Goal: Find specific page/section: Find specific page/section

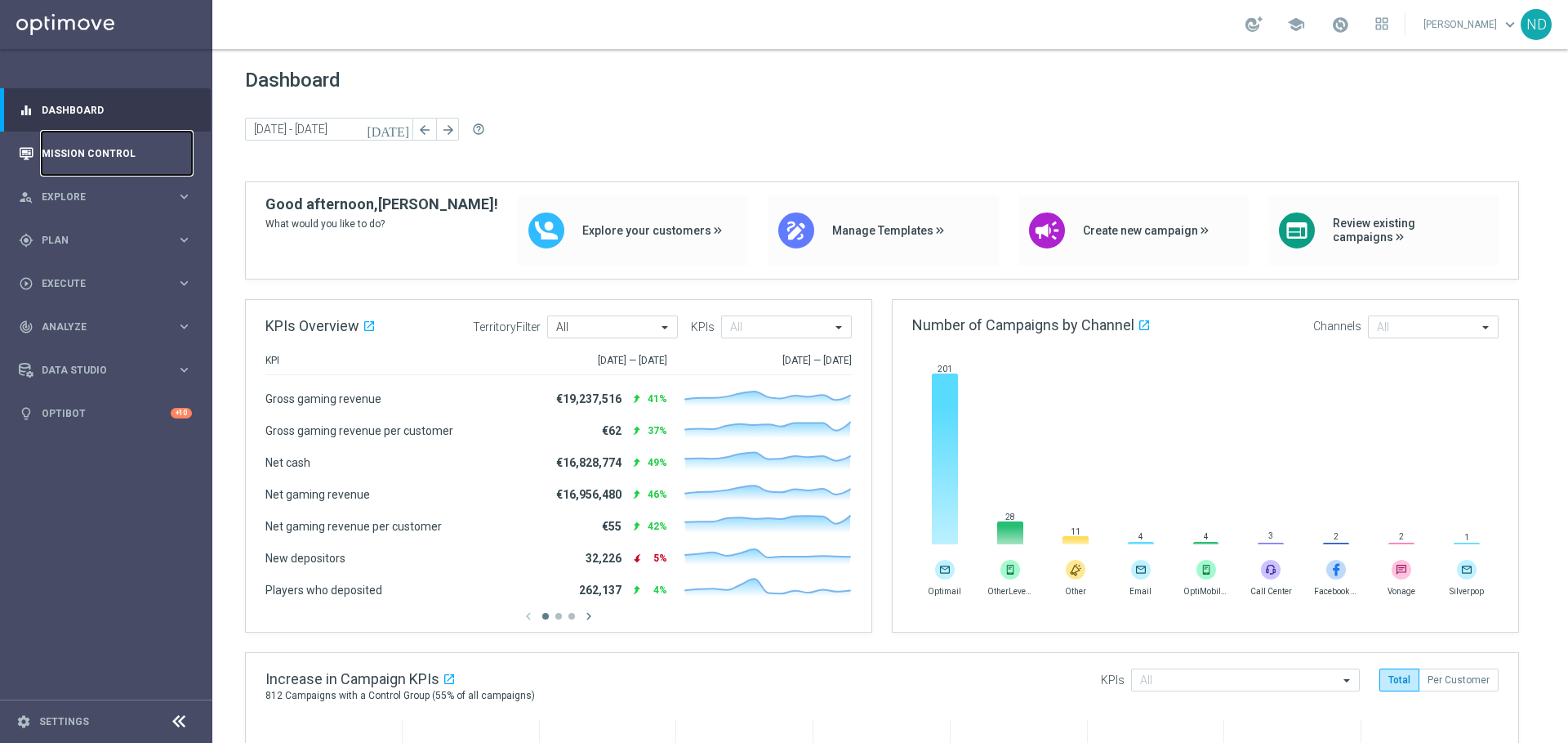
click at [87, 167] on link "Mission Control" at bounding box center [117, 153] width 150 height 44
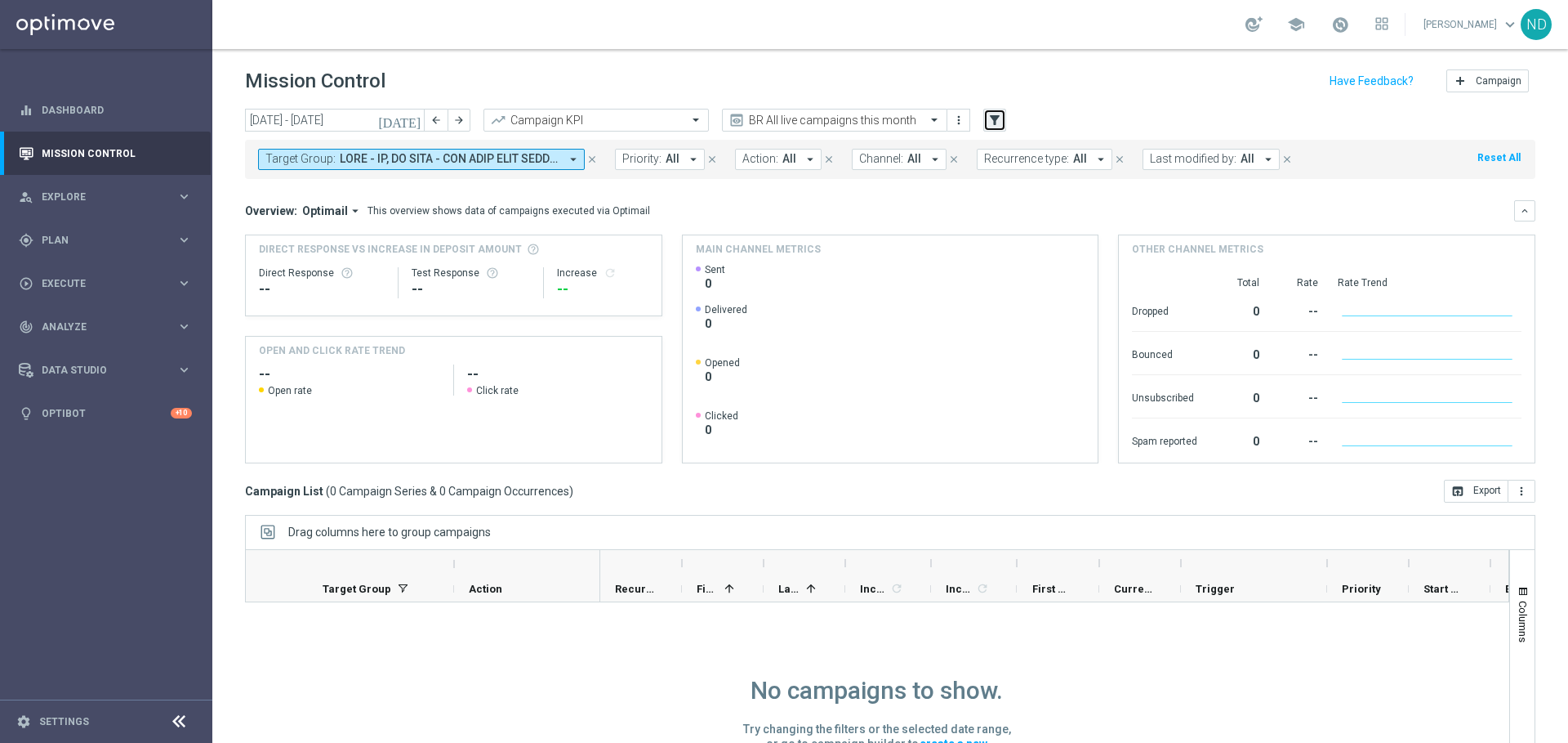
click at [996, 128] on button "filter_alt" at bounding box center [995, 121] width 23 height 23
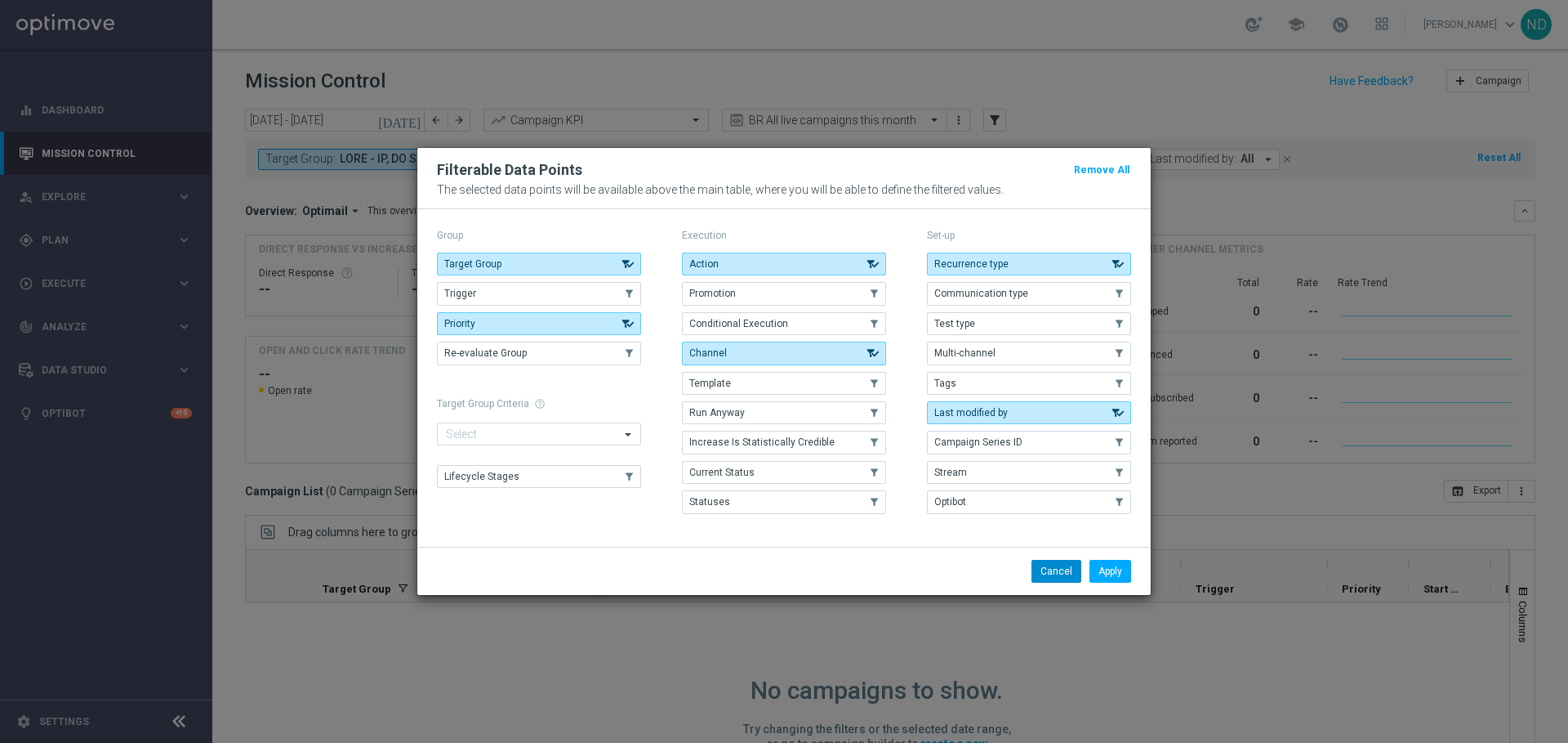
click at [1050, 573] on button "Cancel" at bounding box center [1057, 572] width 50 height 23
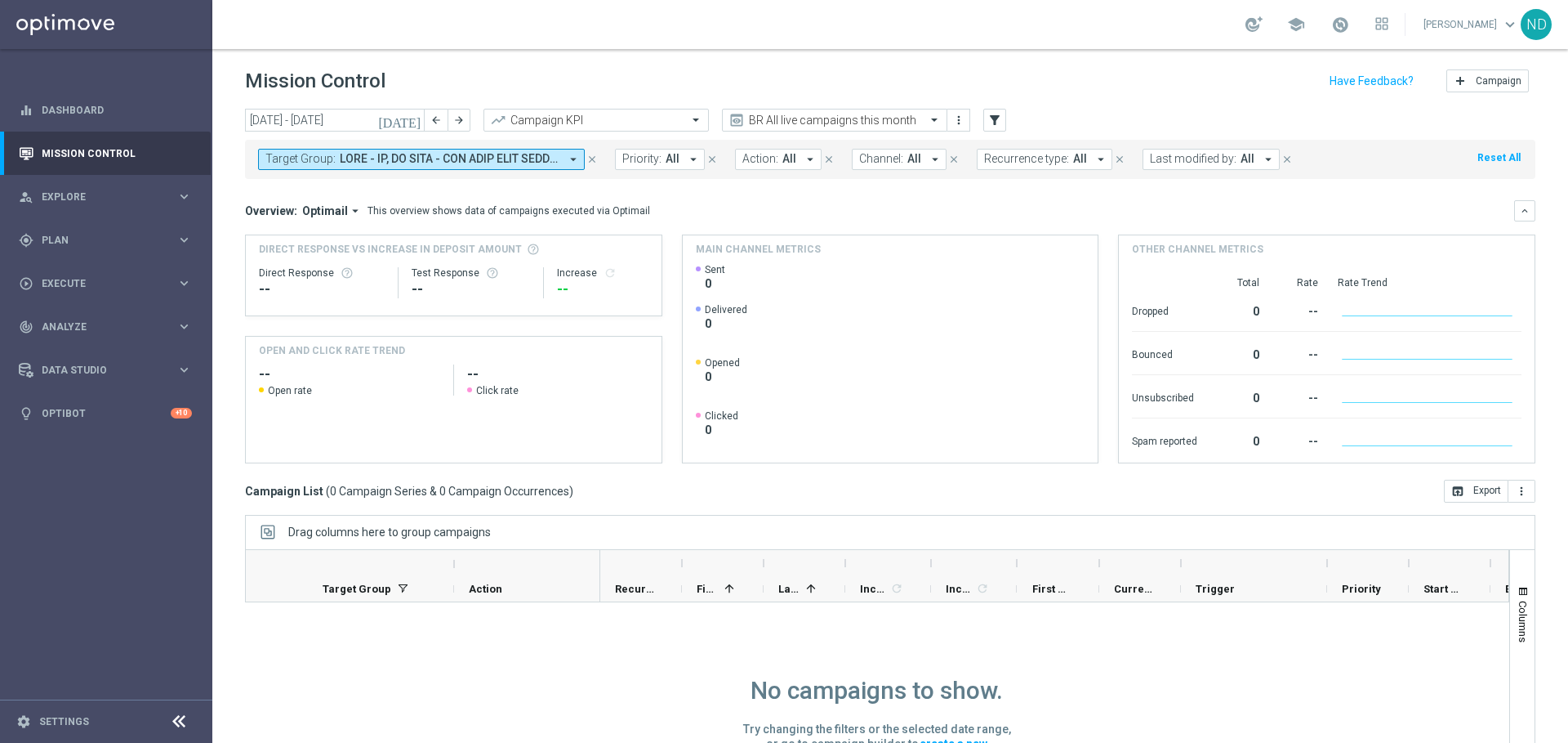
click at [803, 161] on icon "arrow_drop_down" at bounding box center [810, 159] width 14 height 14
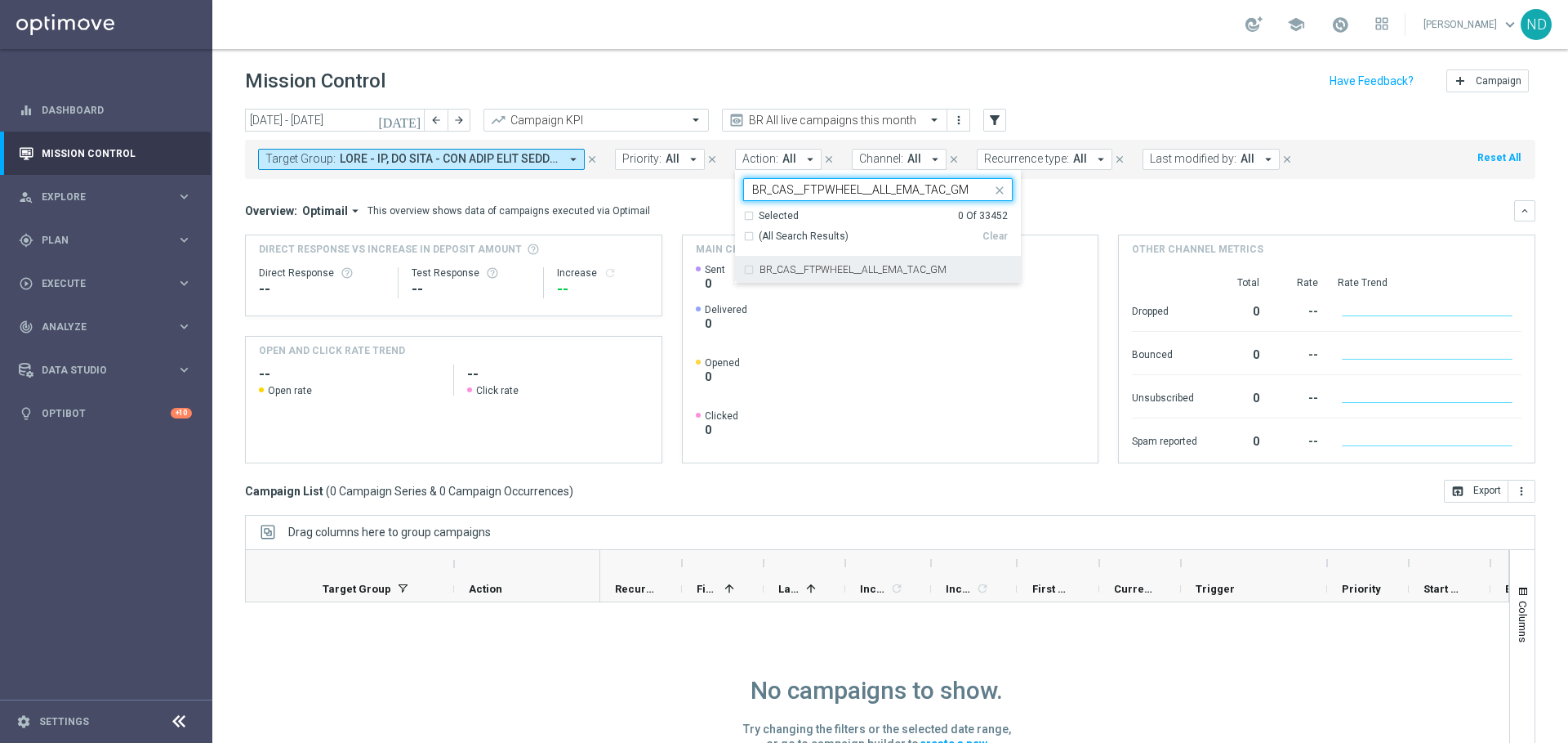
click at [744, 267] on div "BR_CAS__FTPWHEEL__ALL_EMA_TAC_GM" at bounding box center [878, 269] width 270 height 26
type input "BR_CAS__FTPWHEEL__ALL_EMA_TAC_GM"
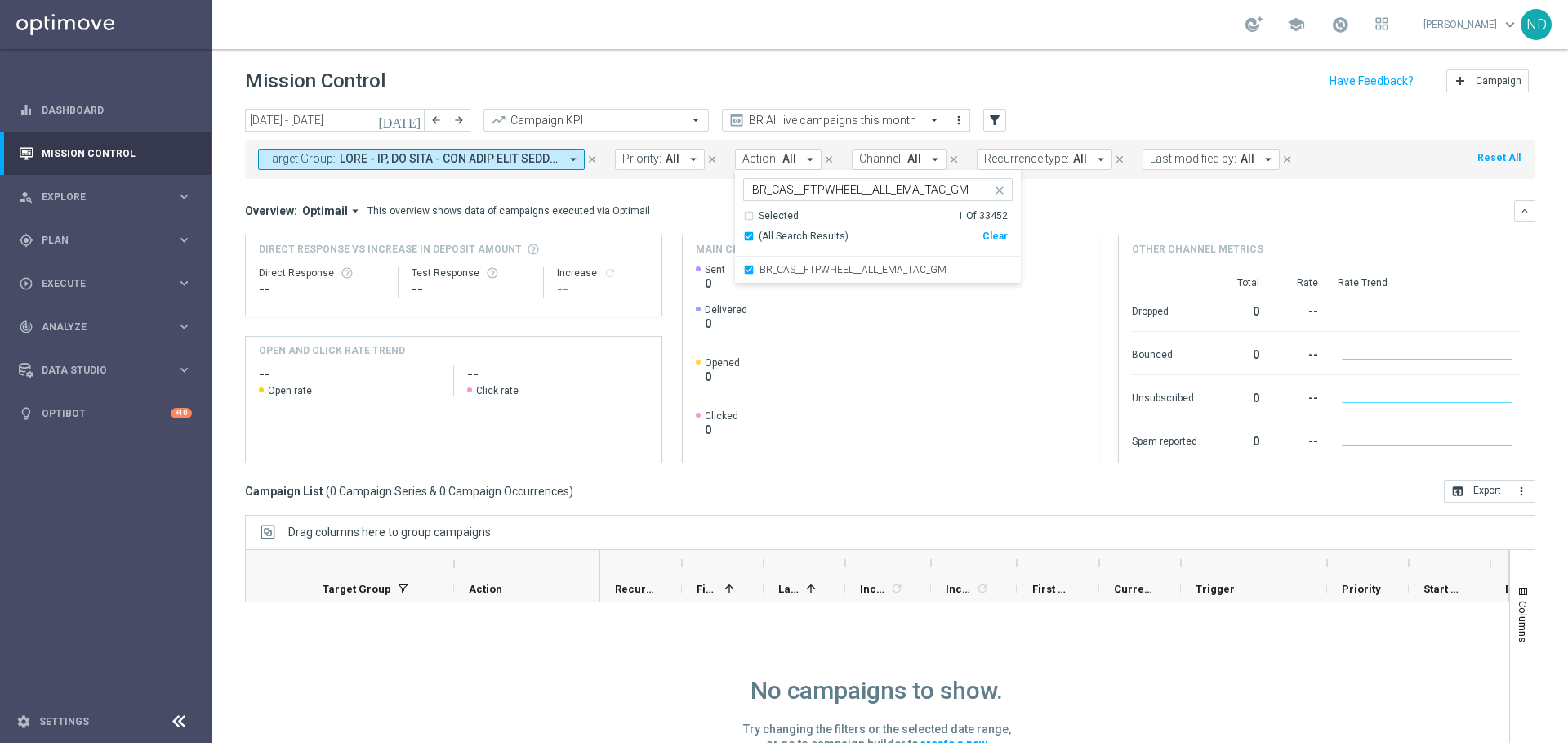
click at [677, 192] on mini-dashboard "Overview: Optimail arrow_drop_down This overview shows data of campaigns execut…" at bounding box center [891, 329] width 1290 height 301
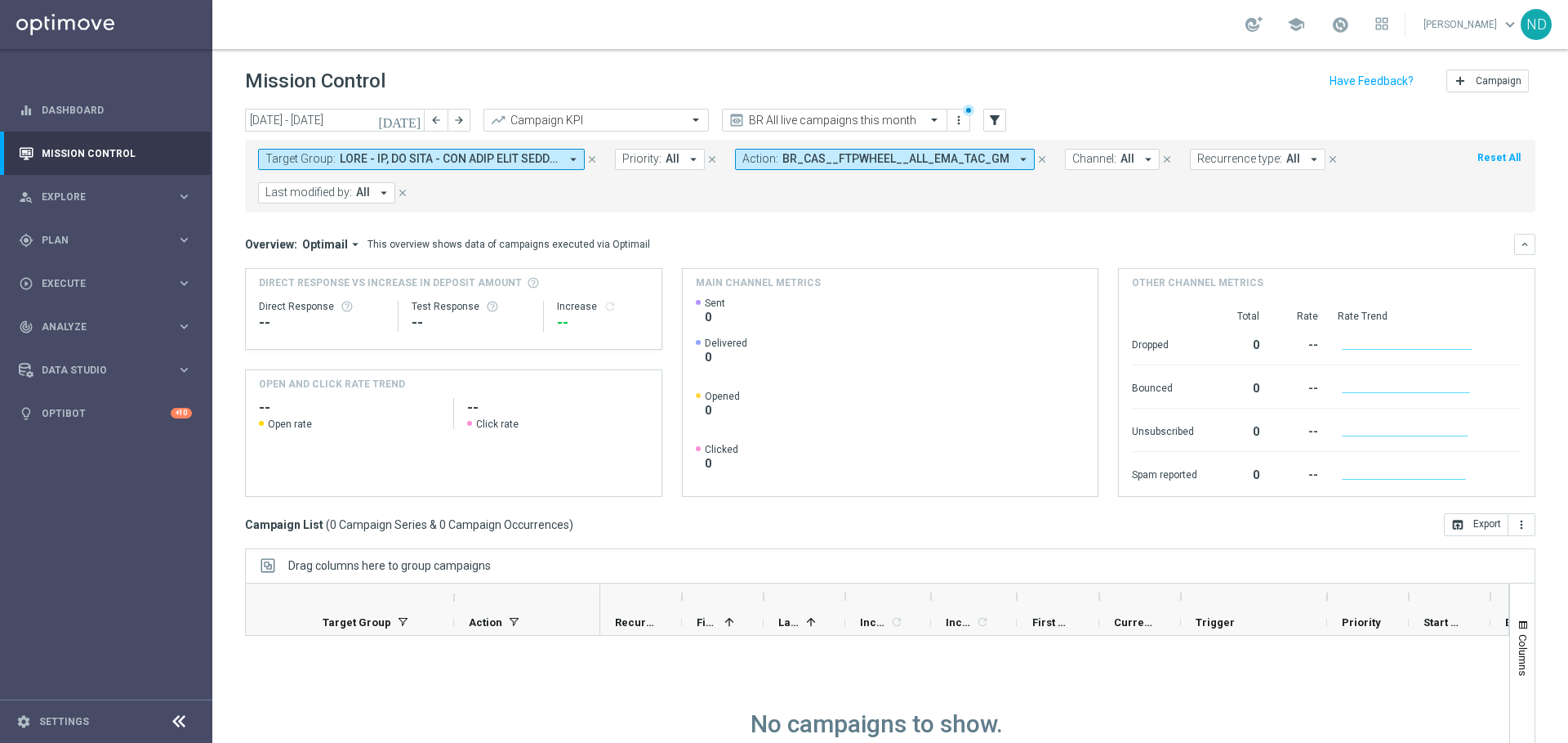
click at [593, 163] on icon "close" at bounding box center [592, 159] width 12 height 12
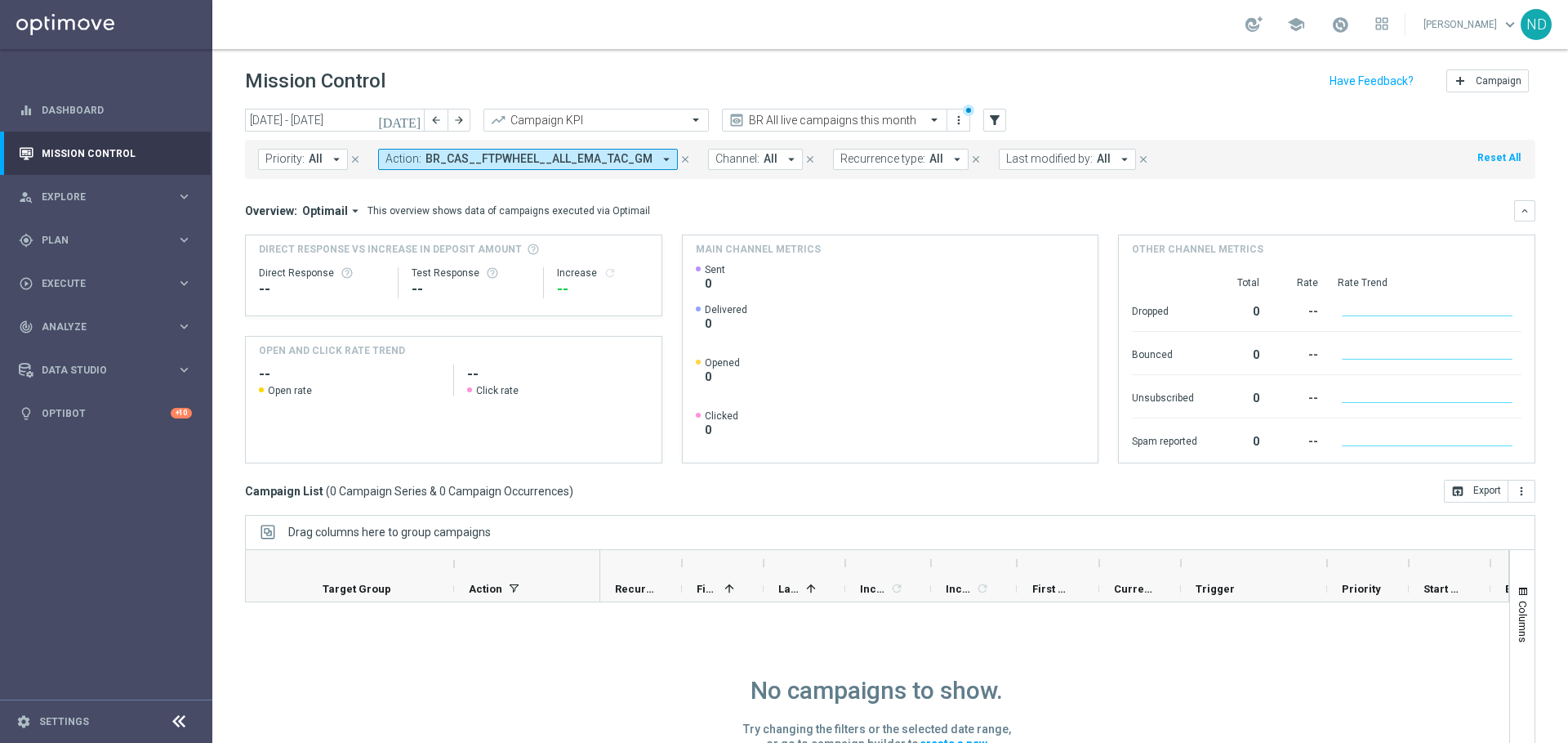
click at [412, 125] on icon "[DATE]" at bounding box center [400, 120] width 44 height 14
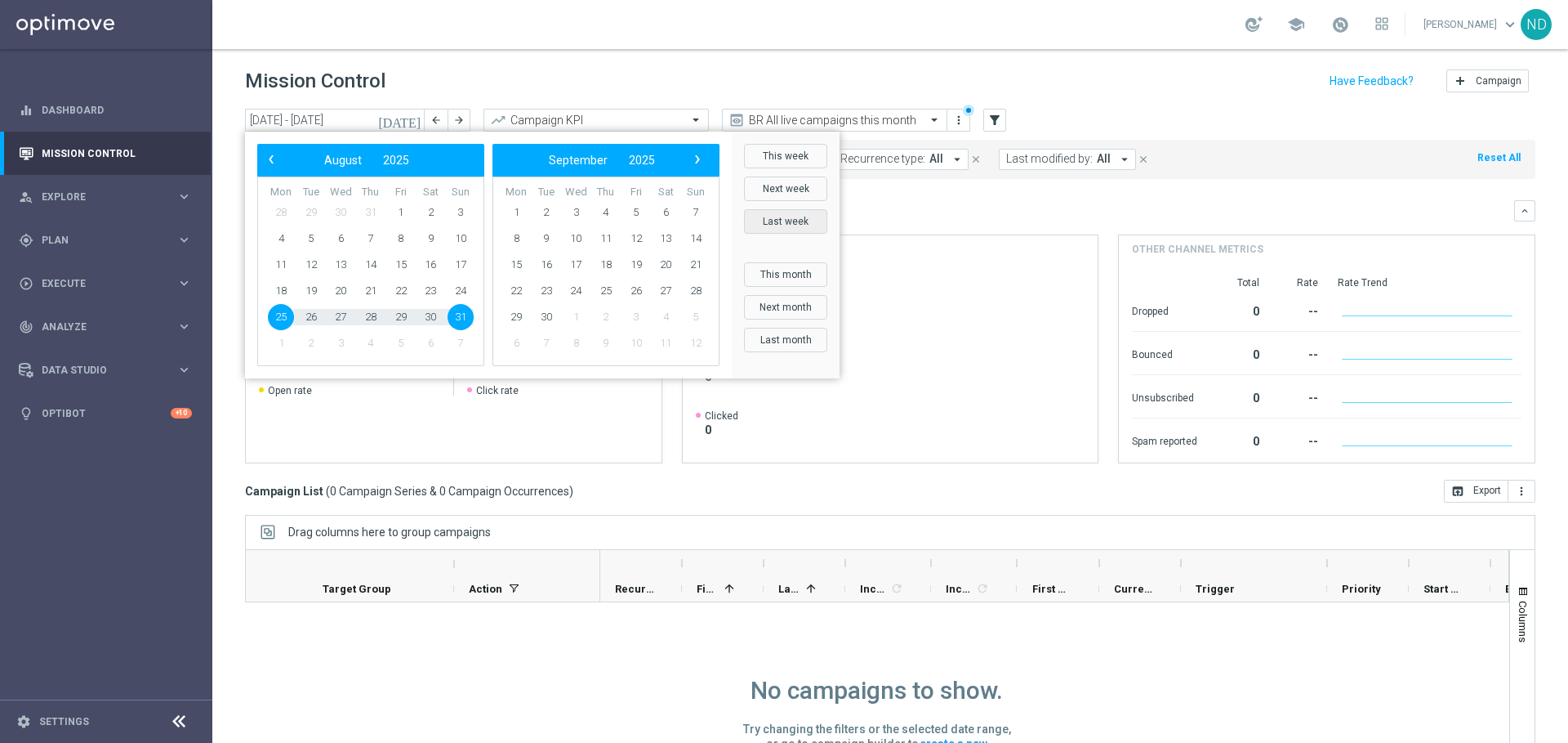
click at [781, 221] on button "Last week" at bounding box center [785, 221] width 83 height 24
type input "[DATE] - [DATE]"
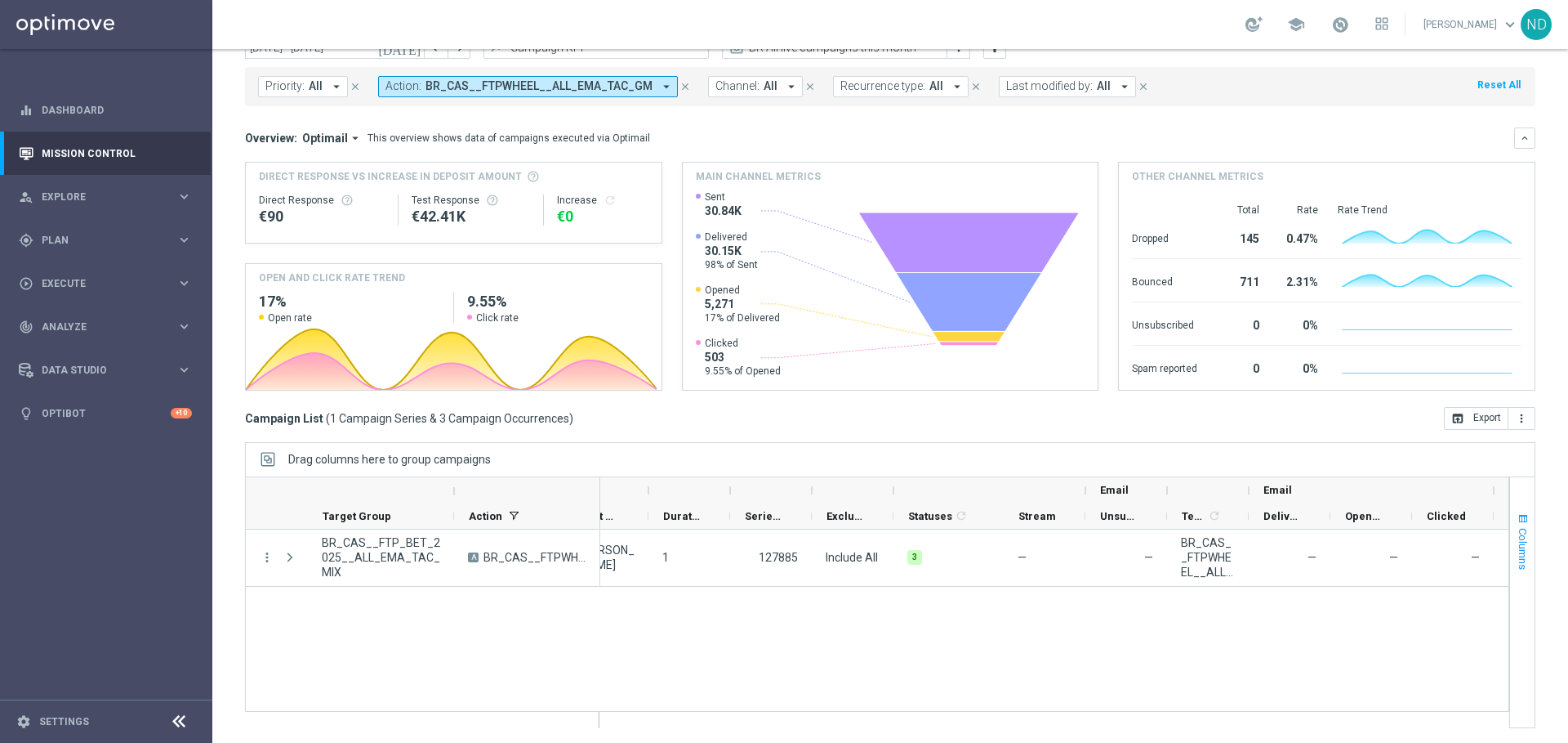
click at [1516, 528] on span "Columns" at bounding box center [1522, 548] width 13 height 42
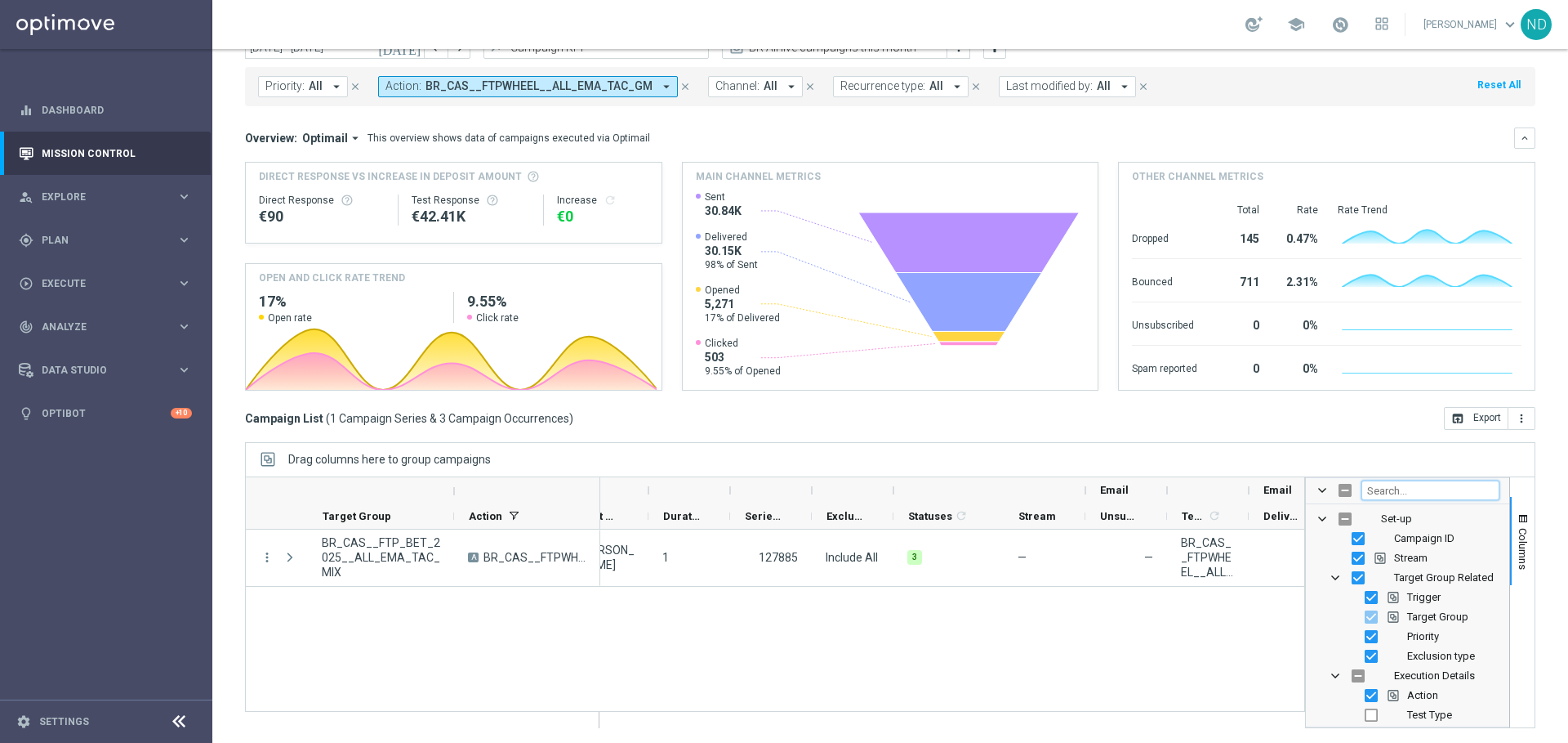
click at [1407, 486] on input "Filter Columns Input" at bounding box center [1430, 490] width 138 height 20
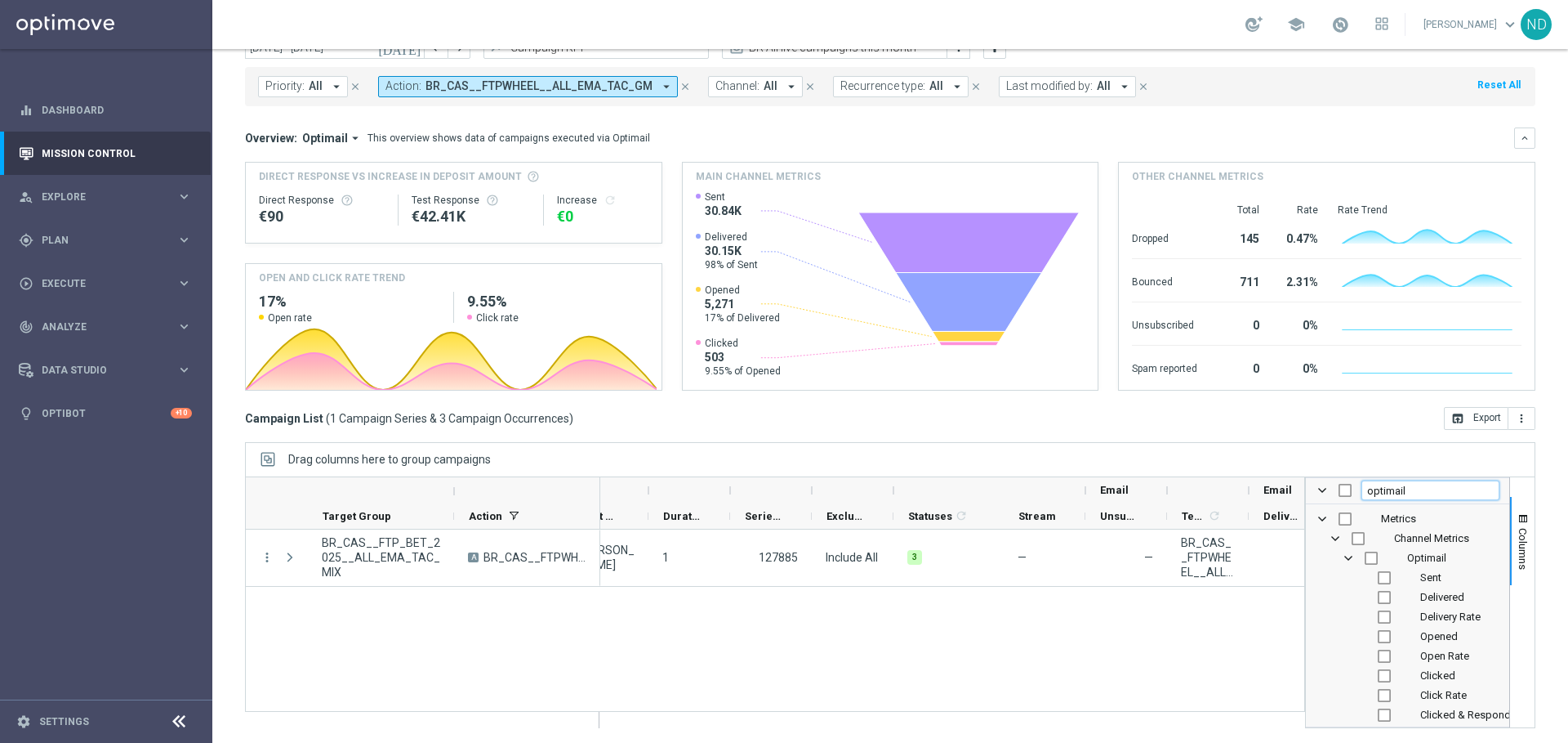
type input "optimail"
click at [1365, 555] on input "Press SPACE to toggle visibility (hidden)" at bounding box center [1371, 558] width 13 height 13
checkbox input "true"
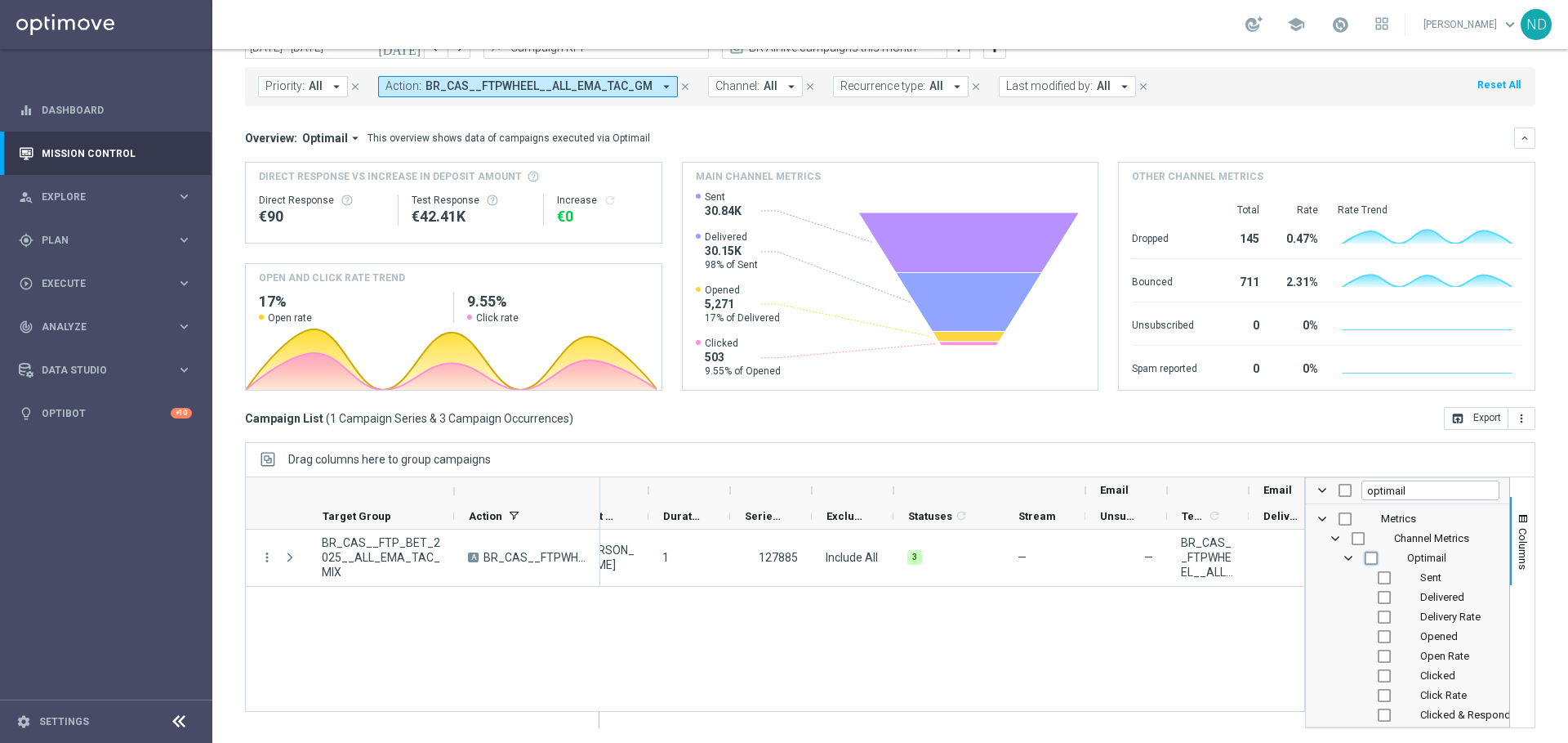
checkbox input "true"
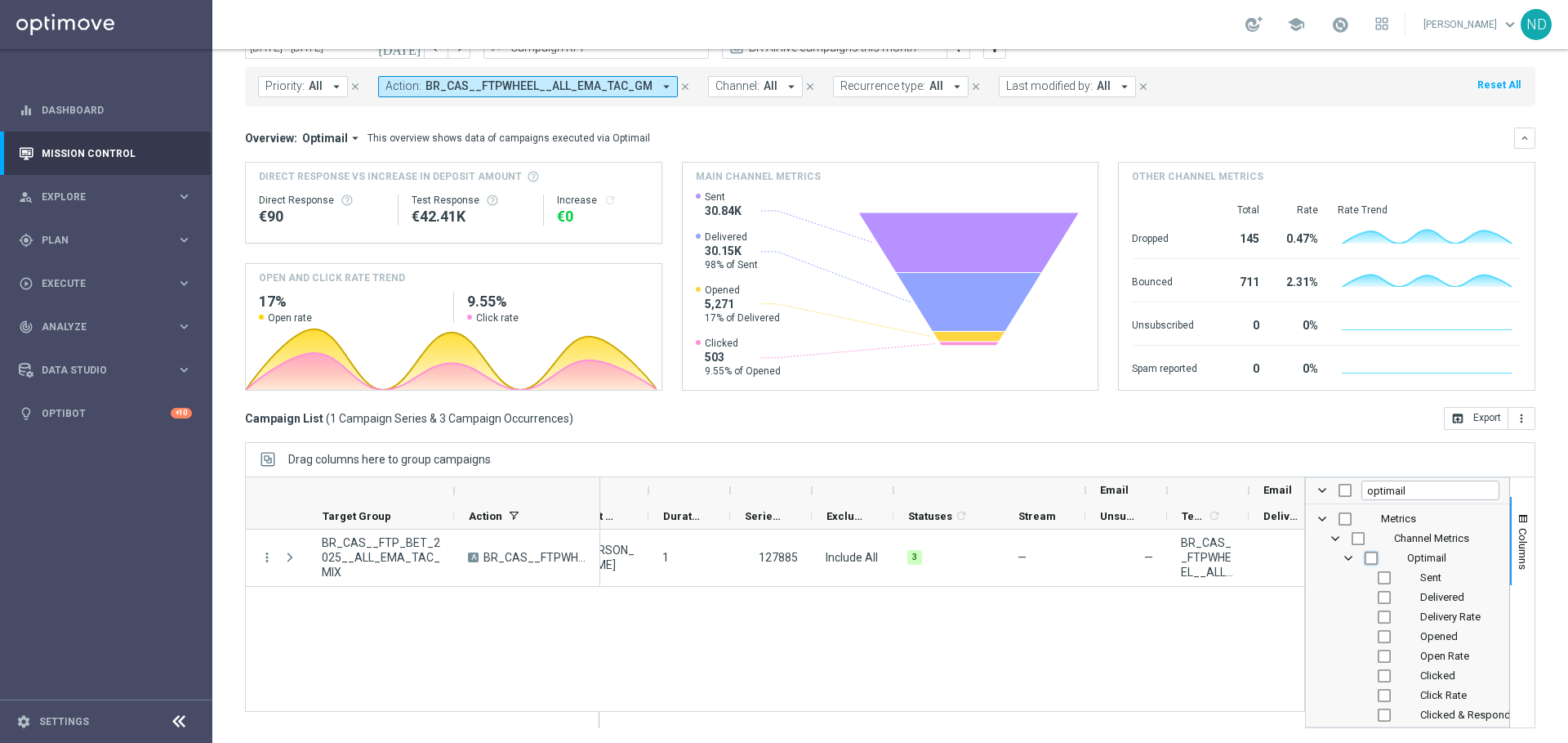
checkbox input "true"
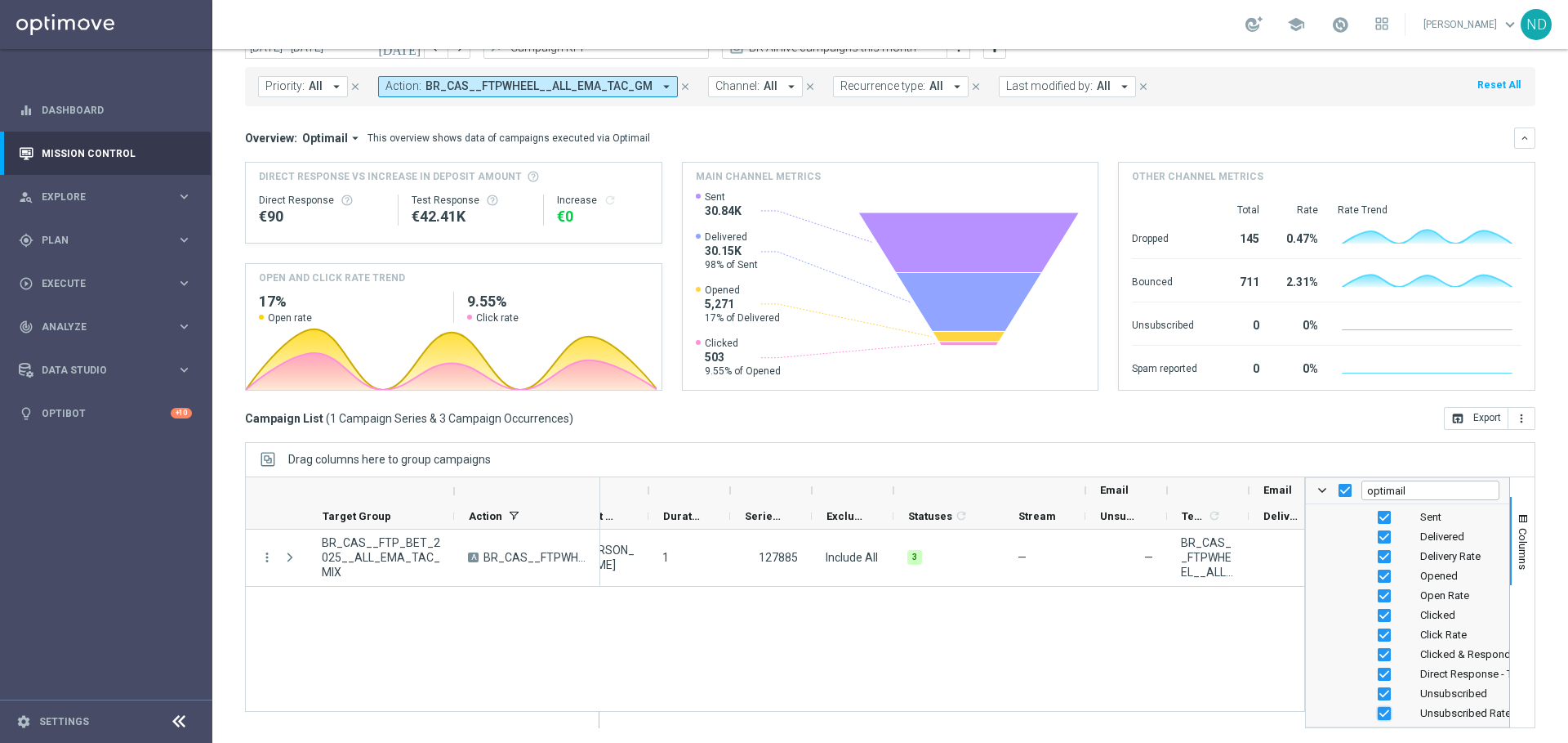
click at [1378, 707] on input "Press SPACE to toggle visibility (visible)" at bounding box center [1384, 714] width 13 height 13
checkbox input "false"
click at [1378, 691] on input "Press SPACE to toggle visibility (visible)" at bounding box center [1384, 694] width 13 height 13
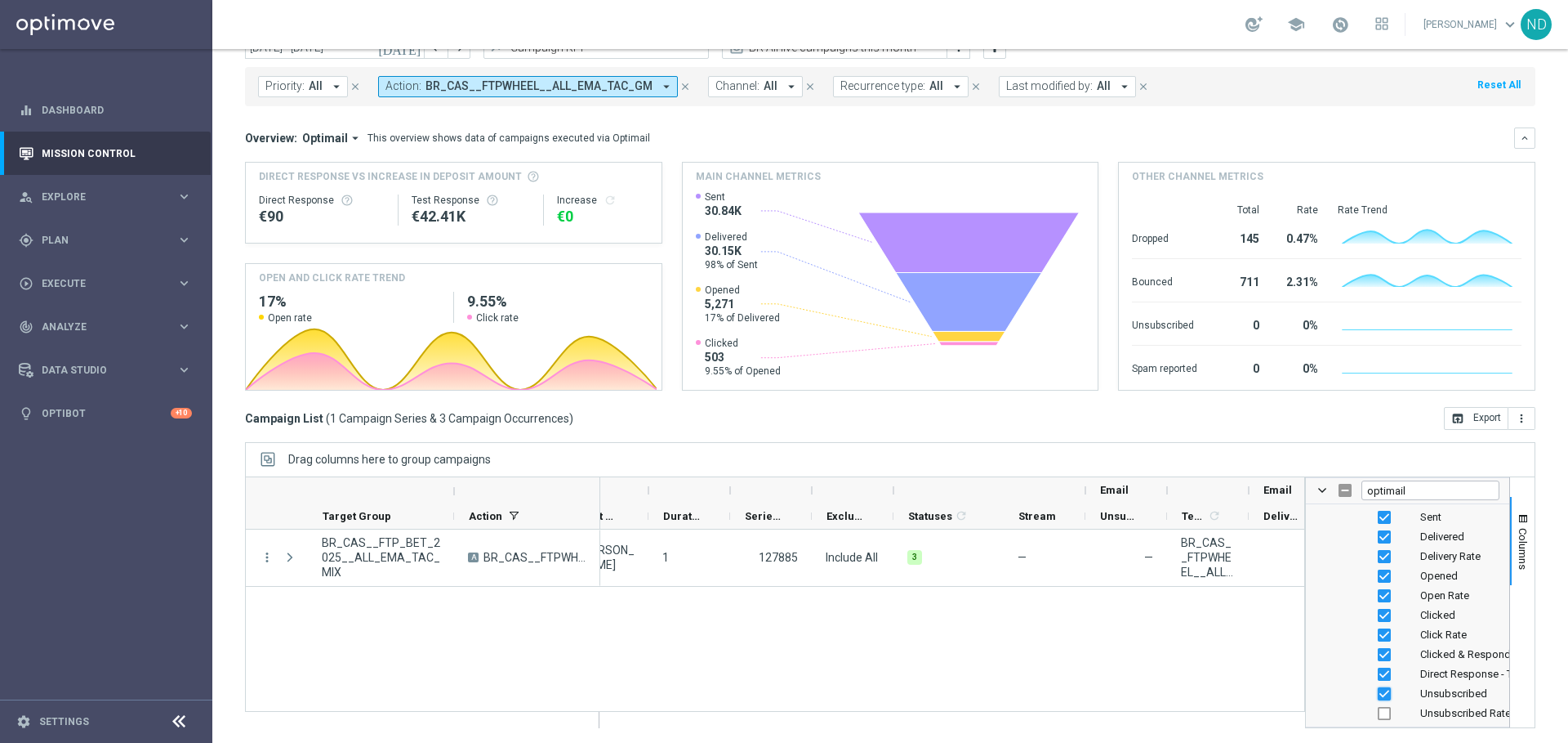
checkbox input "false"
click at [1510, 551] on button "Columns" at bounding box center [1522, 540] width 24 height 88
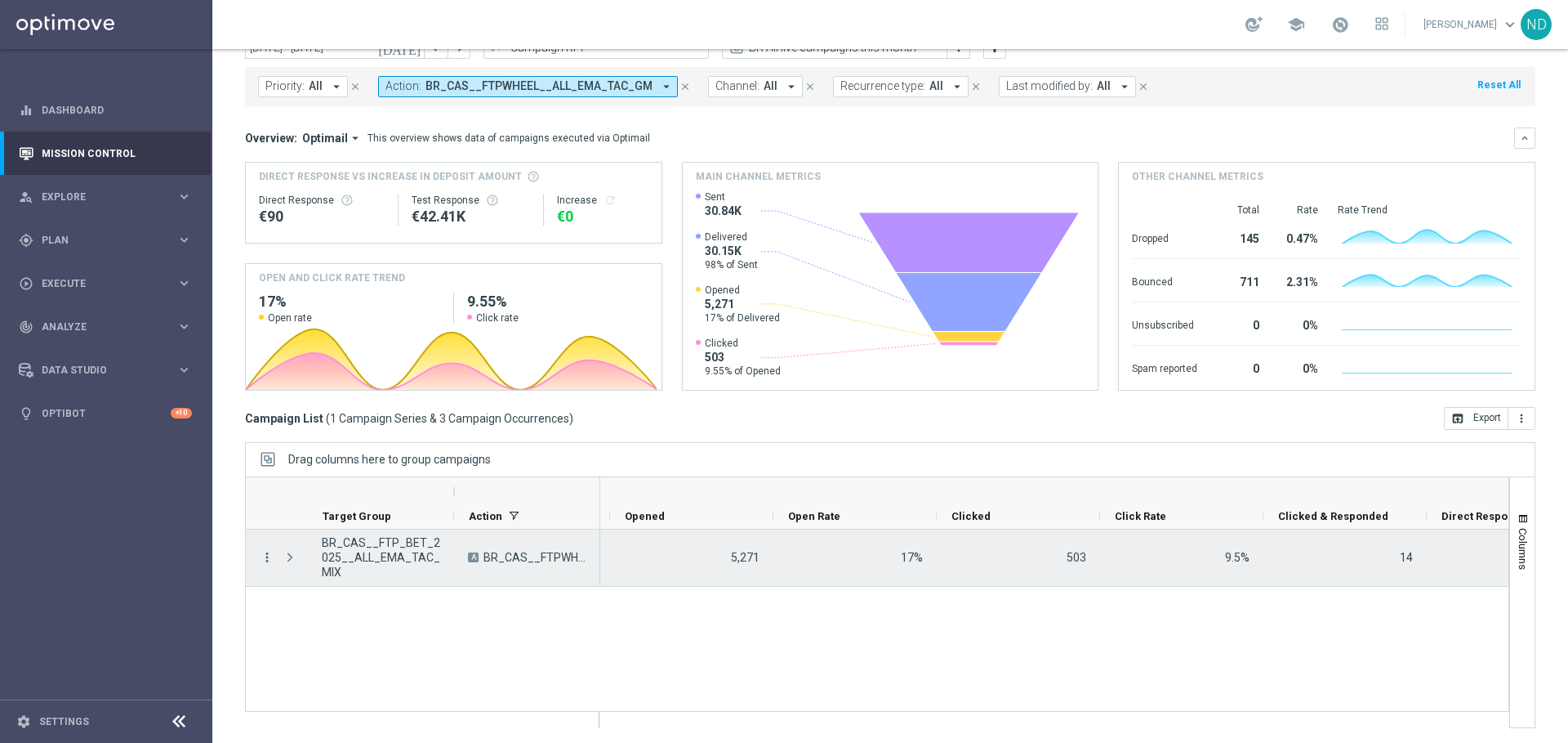
click at [264, 561] on icon "more_vert" at bounding box center [267, 557] width 14 height 14
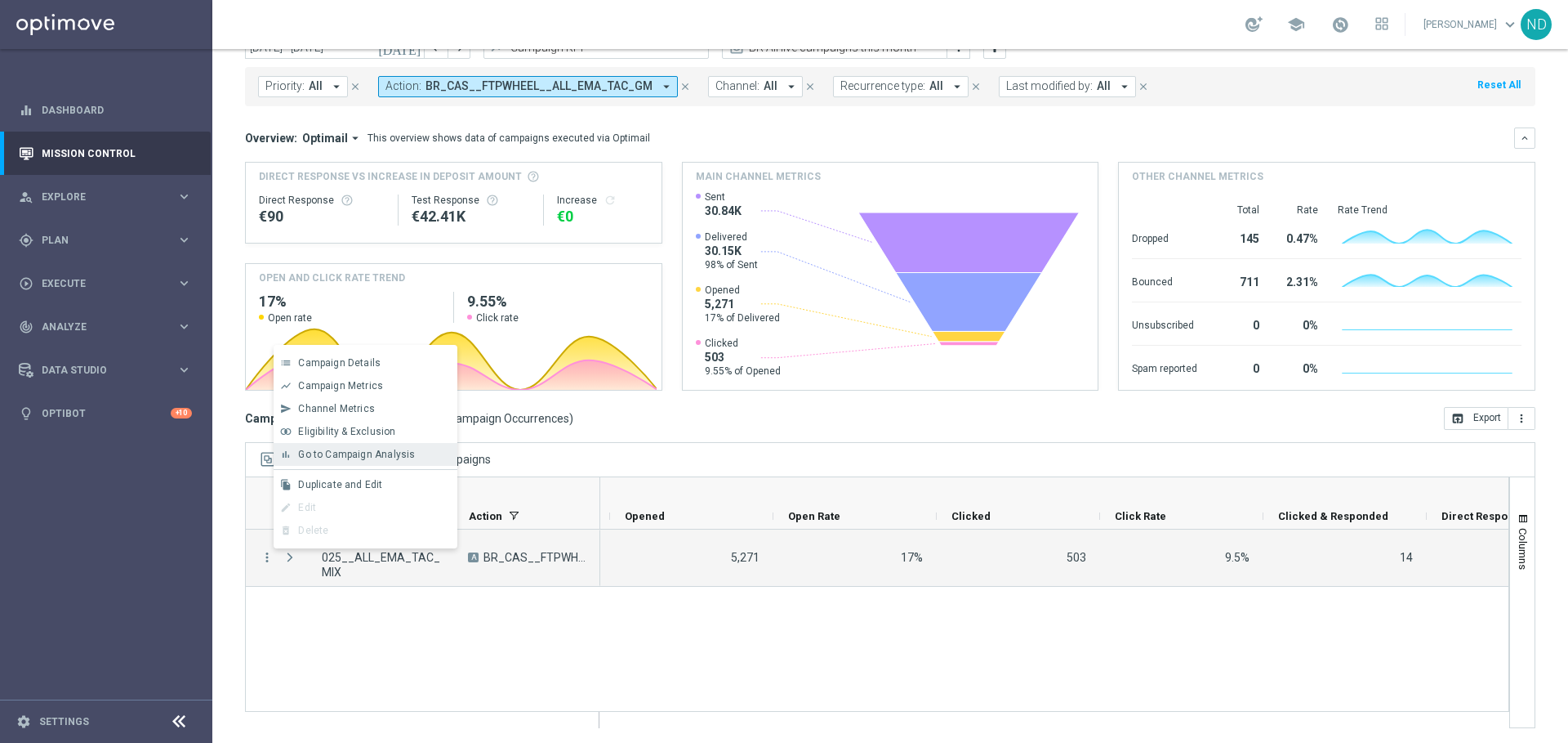
click at [386, 448] on span "Go to Campaign Analysis" at bounding box center [356, 454] width 117 height 12
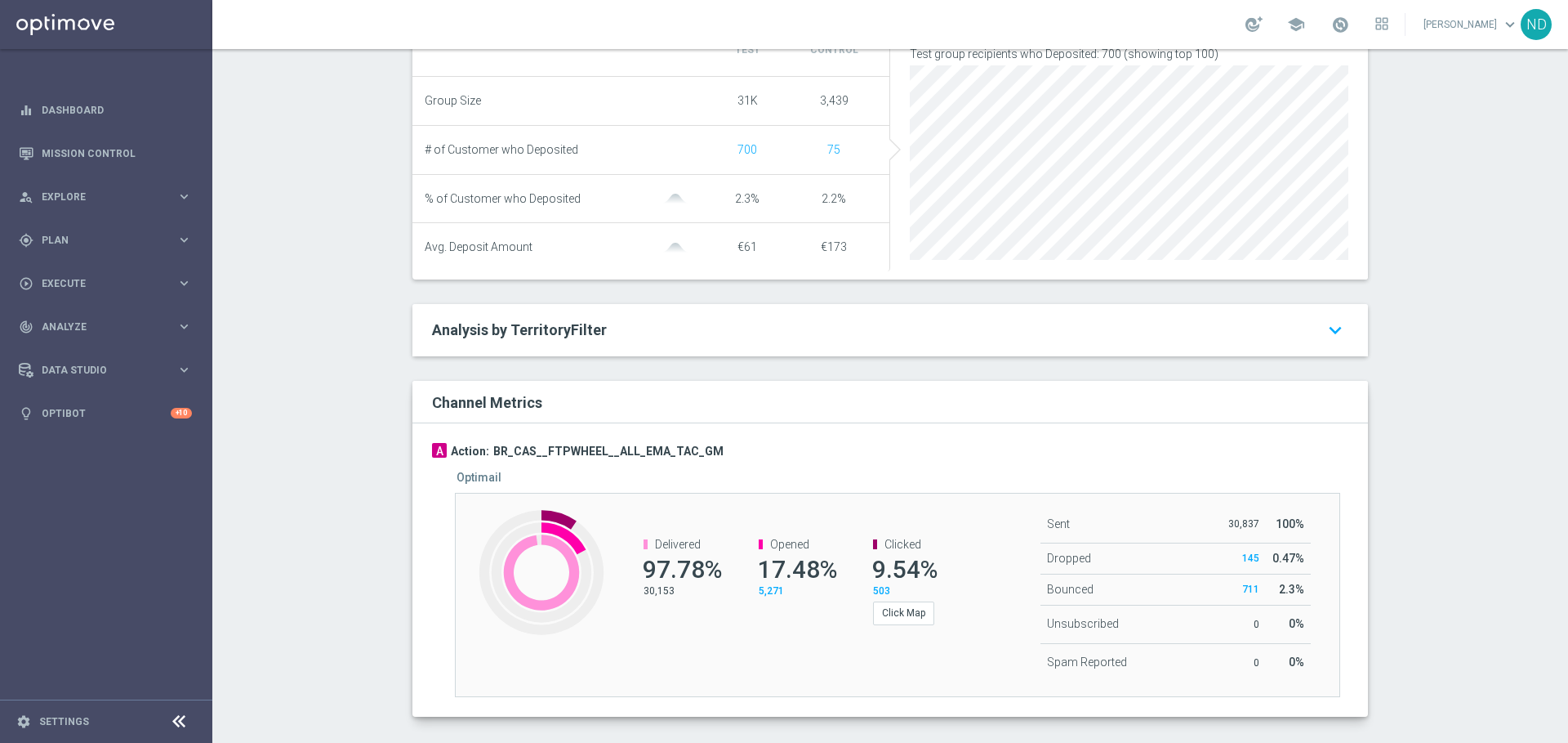
scroll to position [689, 0]
